Goal: Find specific page/section: Find specific page/section

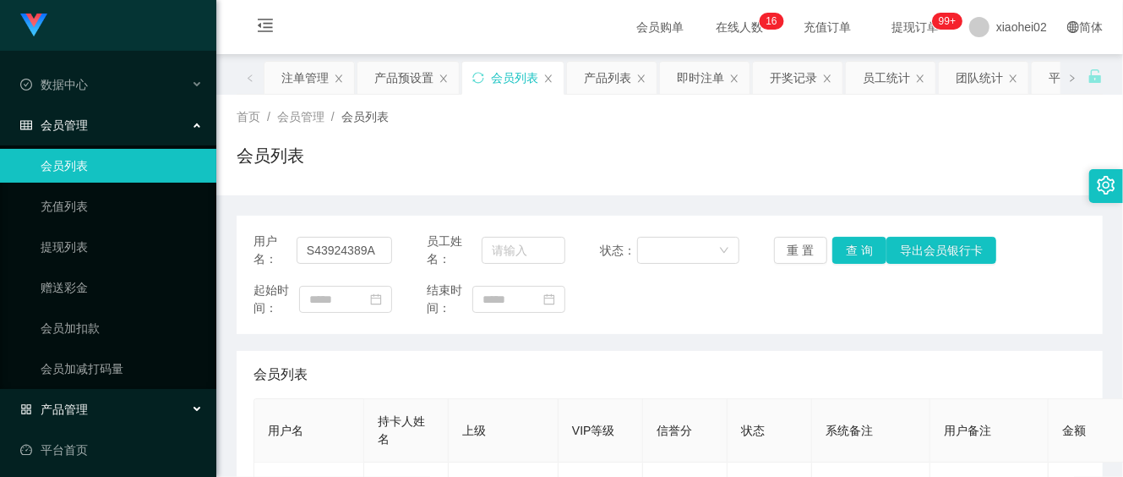
click at [85, 407] on span "产品管理" at bounding box center [54, 409] width 68 height 14
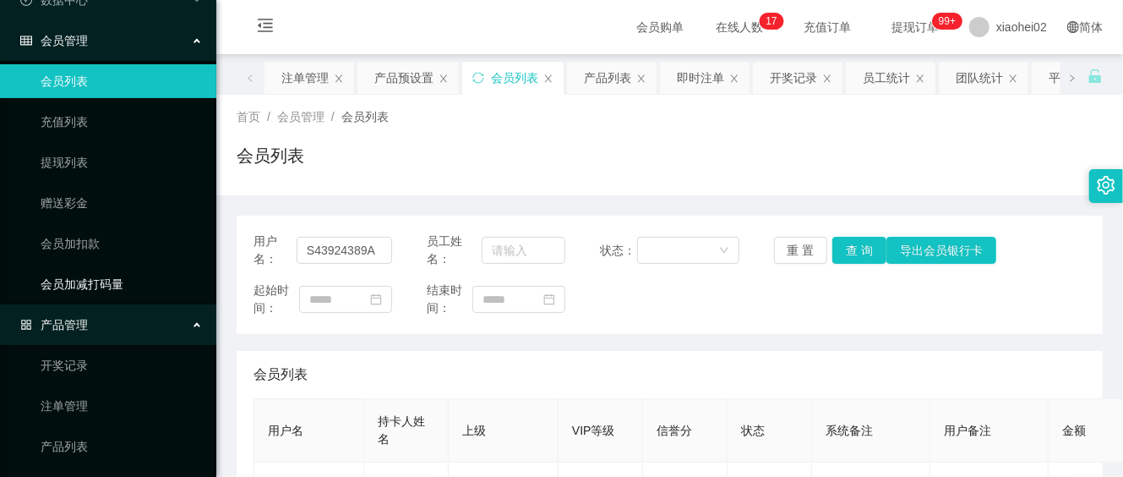
scroll to position [210, 0]
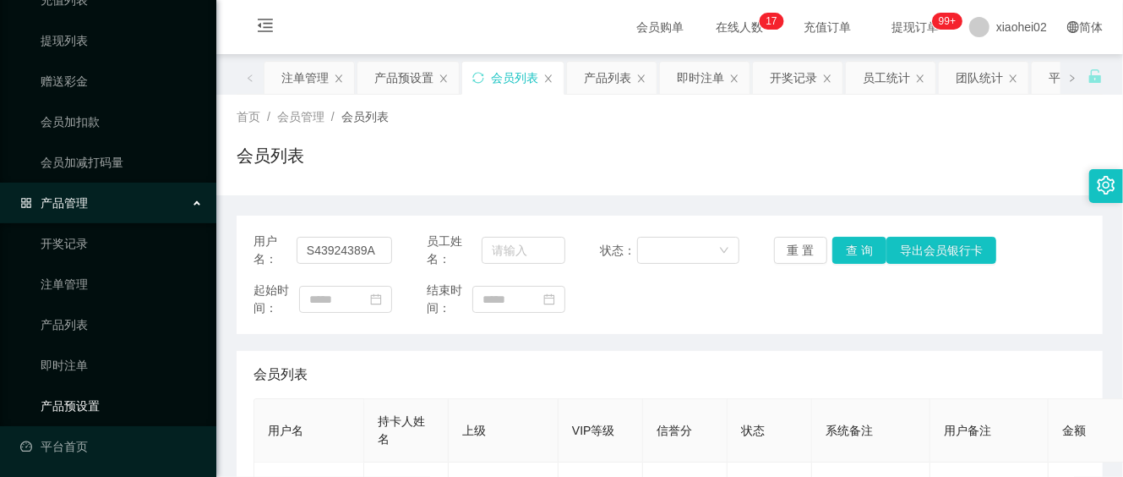
click at [96, 401] on link "产品预设置" at bounding box center [122, 406] width 162 height 34
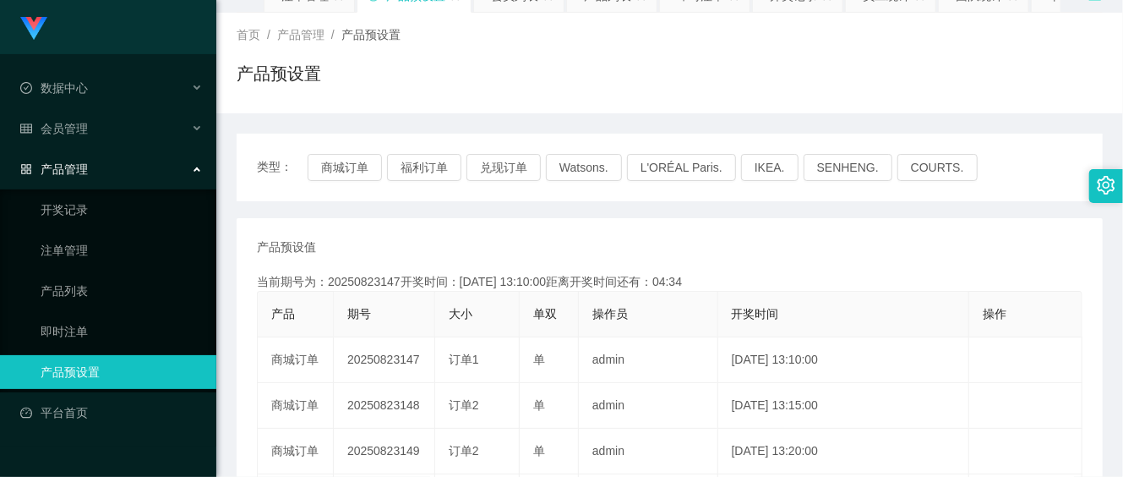
scroll to position [225, 0]
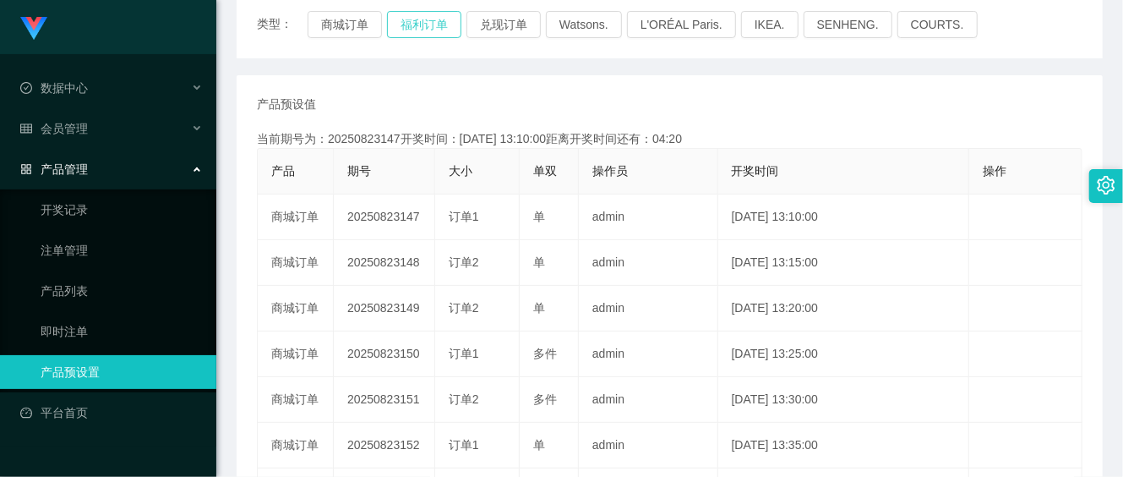
click at [430, 25] on button "福利订单" at bounding box center [424, 24] width 74 height 27
click at [423, 30] on button "福利订单" at bounding box center [424, 24] width 74 height 27
drag, startPoint x: 79, startPoint y: 243, endPoint x: 126, endPoint y: 241, distance: 47.4
click at [78, 243] on link "注单管理" at bounding box center [122, 250] width 162 height 34
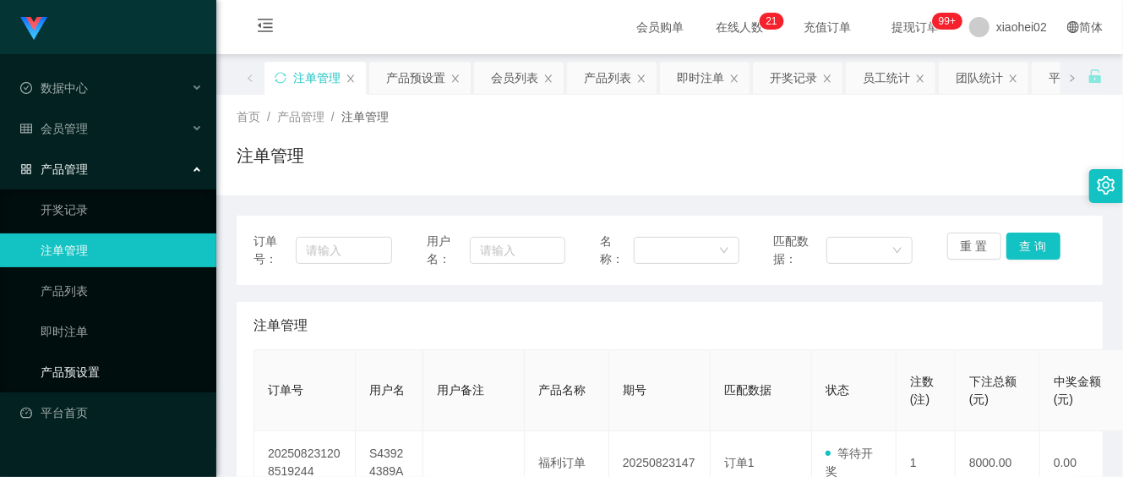
click at [89, 365] on link "产品预设置" at bounding box center [122, 372] width 162 height 34
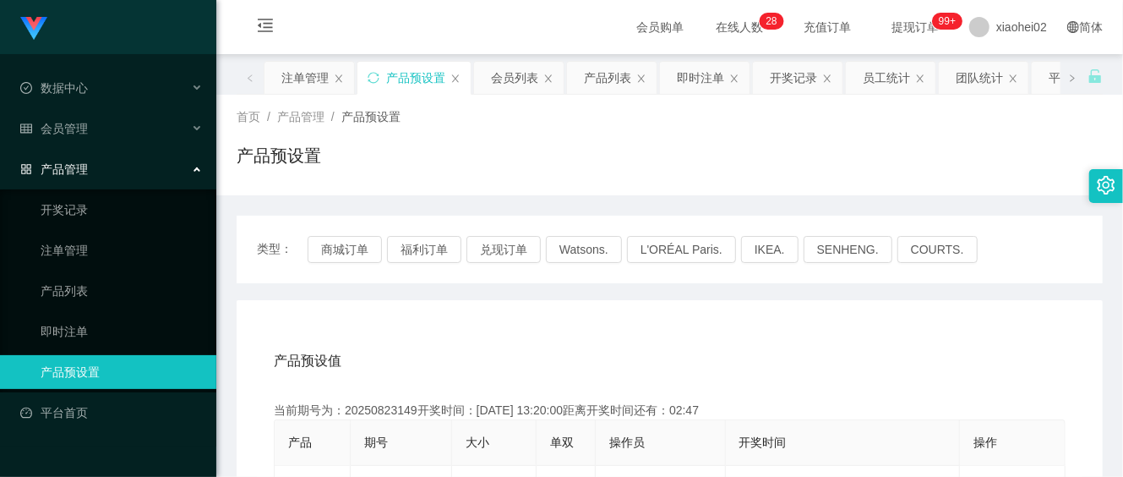
click at [816, 163] on div "产品预设置" at bounding box center [670, 162] width 866 height 39
